Goal: Task Accomplishment & Management: Complete application form

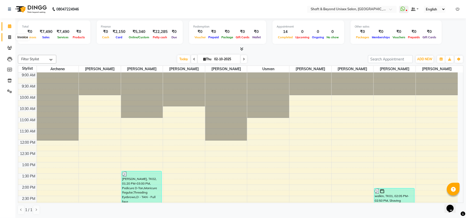
click at [9, 37] on icon at bounding box center [9, 37] width 3 height 4
select select "service"
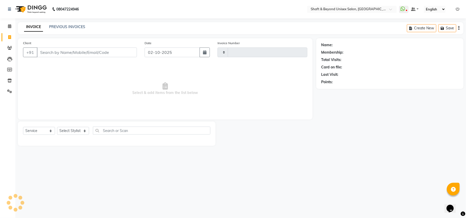
type input "2676"
select select "3878"
click at [72, 132] on select "Select Stylist Archana [PERSON_NAME] [PERSON_NAME] [PERSON_NAME] [PERSON_NAME] …" at bounding box center [73, 131] width 32 height 8
select select "34090"
click at [57, 127] on select "Select Stylist Archana [PERSON_NAME] [PERSON_NAME] [PERSON_NAME] [PERSON_NAME] …" at bounding box center [73, 131] width 32 height 8
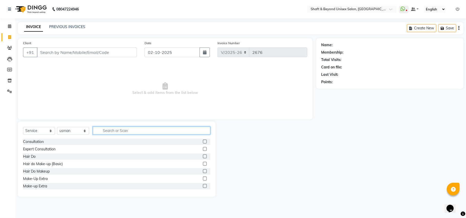
click at [120, 130] on input "text" at bounding box center [151, 131] width 117 height 8
type input "oil"
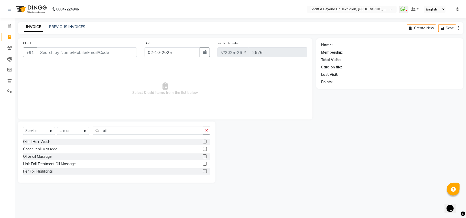
click at [206, 150] on label at bounding box center [205, 149] width 4 height 4
click at [206, 150] on input "checkbox" at bounding box center [204, 149] width 3 height 3
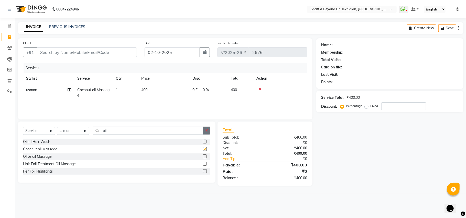
checkbox input "false"
click at [206, 132] on icon "button" at bounding box center [206, 131] width 3 height 4
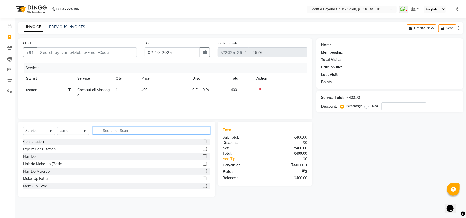
click at [131, 130] on input "text" at bounding box center [151, 131] width 117 height 8
type input "o"
type input "wash"
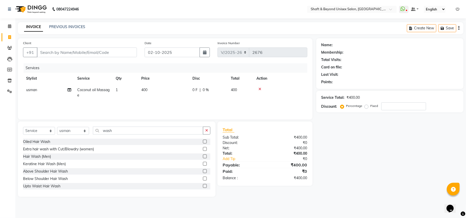
click at [203, 157] on label at bounding box center [205, 157] width 4 height 4
click at [203, 157] on input "checkbox" at bounding box center [204, 156] width 3 height 3
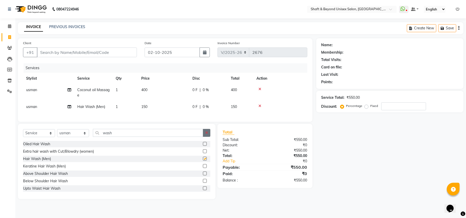
checkbox input "false"
click at [208, 135] on icon "button" at bounding box center [206, 133] width 3 height 4
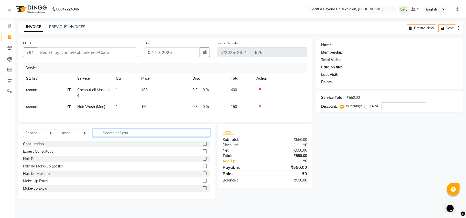
click at [182, 137] on input "text" at bounding box center [151, 133] width 117 height 8
click at [141, 137] on input "text" at bounding box center [151, 133] width 117 height 8
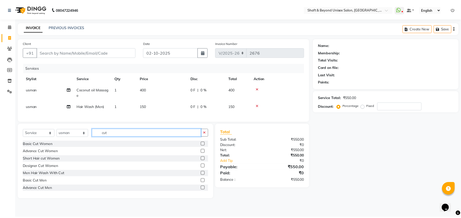
scroll to position [38, 0]
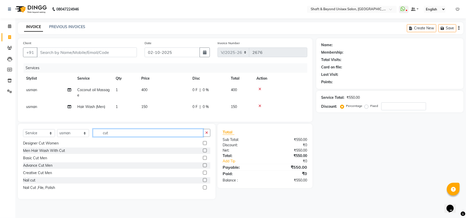
type input "cut"
click at [203, 160] on label at bounding box center [205, 158] width 4 height 4
click at [203, 160] on input "checkbox" at bounding box center [204, 158] width 3 height 3
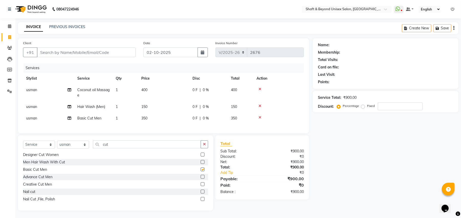
checkbox input "false"
click at [65, 50] on input "Client" at bounding box center [86, 53] width 99 height 10
type input "k"
type input "0"
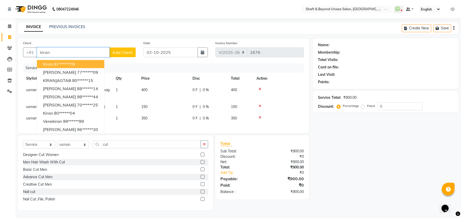
click at [89, 50] on input "kiran" at bounding box center [73, 53] width 73 height 10
type input "k"
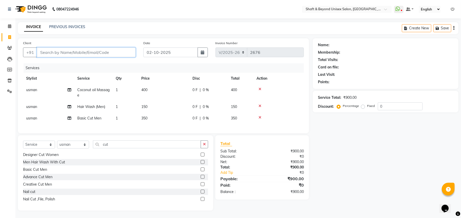
click at [82, 52] on input "Client" at bounding box center [86, 53] width 99 height 10
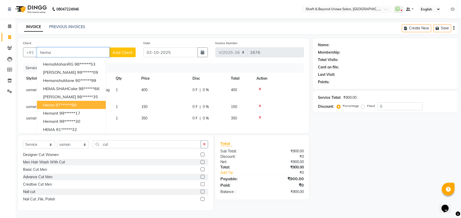
click at [69, 106] on ngb-highlight "97******89" at bounding box center [65, 105] width 21 height 5
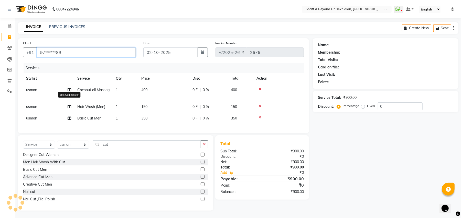
type input "97******89"
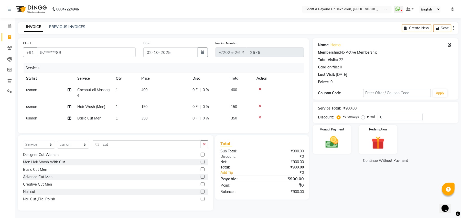
click at [205, 119] on span "0 %" at bounding box center [206, 118] width 6 height 5
select select "34090"
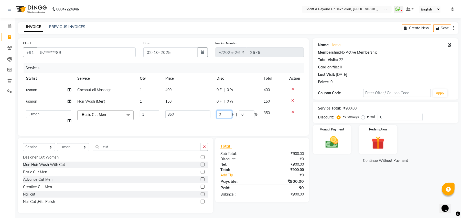
click at [224, 112] on input "0" at bounding box center [223, 114] width 15 height 8
type input "100"
click at [217, 124] on div "Services Stylist Service Qty Price Disc Total Action usman Coconut oil Massage …" at bounding box center [163, 97] width 281 height 68
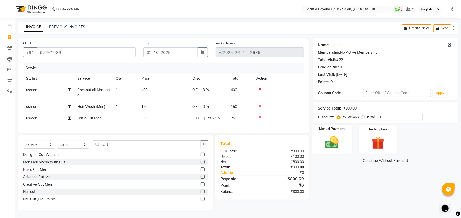
click at [338, 147] on img at bounding box center [332, 143] width 22 height 16
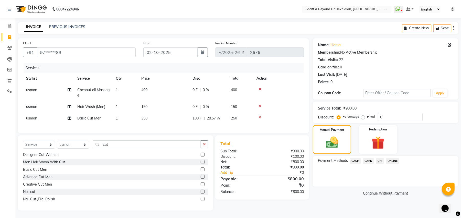
click at [379, 161] on span "UPI" at bounding box center [380, 161] width 8 height 6
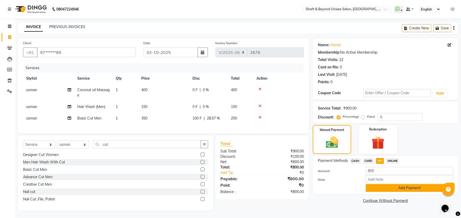
click at [374, 188] on button "Add Payment" at bounding box center [408, 188] width 87 height 8
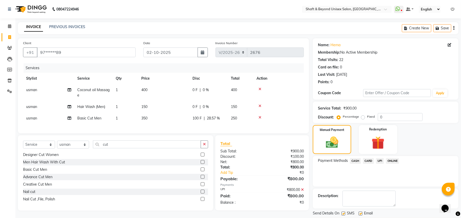
scroll to position [16, 0]
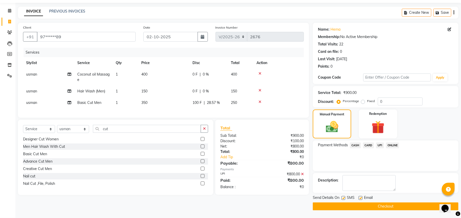
click at [363, 206] on button "Checkout" at bounding box center [384, 207] width 145 height 8
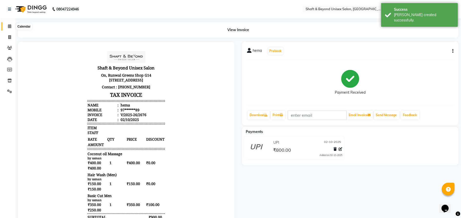
click at [10, 28] on icon at bounding box center [9, 26] width 3 height 4
